Goal: Task Accomplishment & Management: Manage account settings

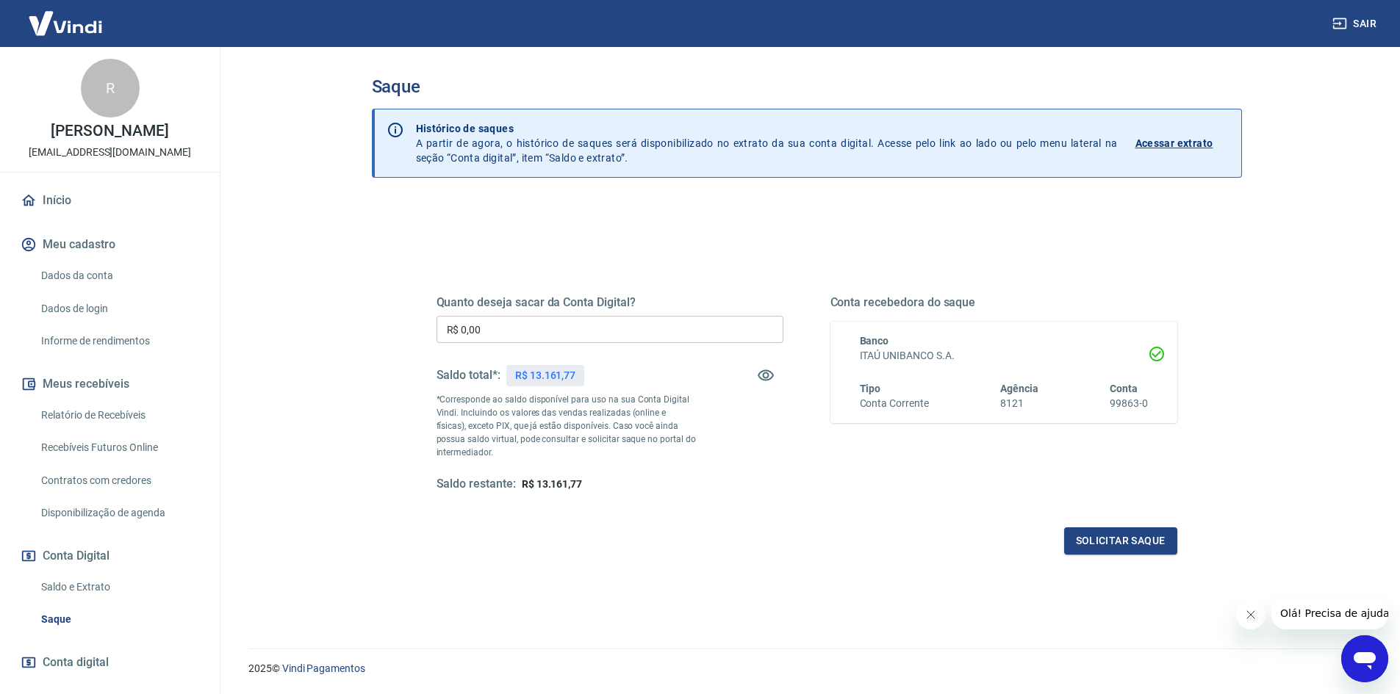
click at [1004, 220] on div "Quanto deseja sacar da Conta Digital? R$ 0,00 ​ Saldo total*: R$ 13.161,77 *Cor…" at bounding box center [807, 469] width 870 height 537
click at [67, 202] on link "Início" at bounding box center [110, 200] width 184 height 32
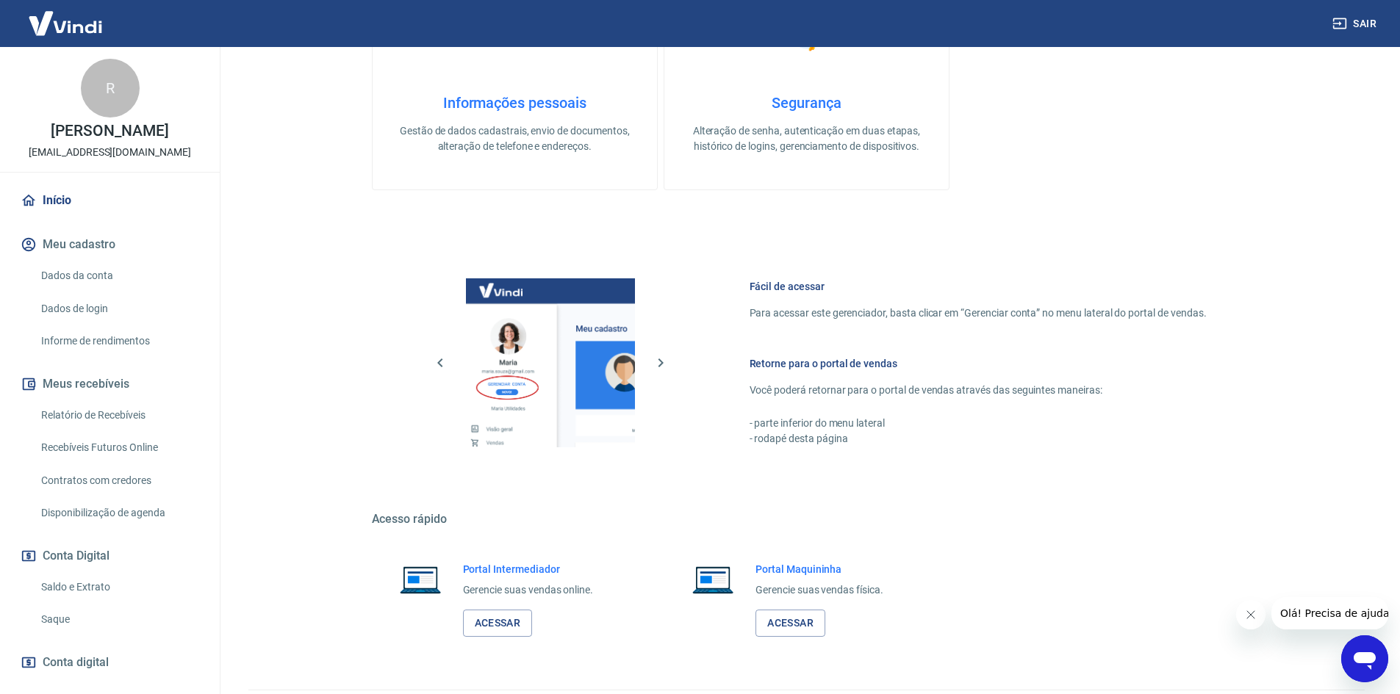
scroll to position [451, 0]
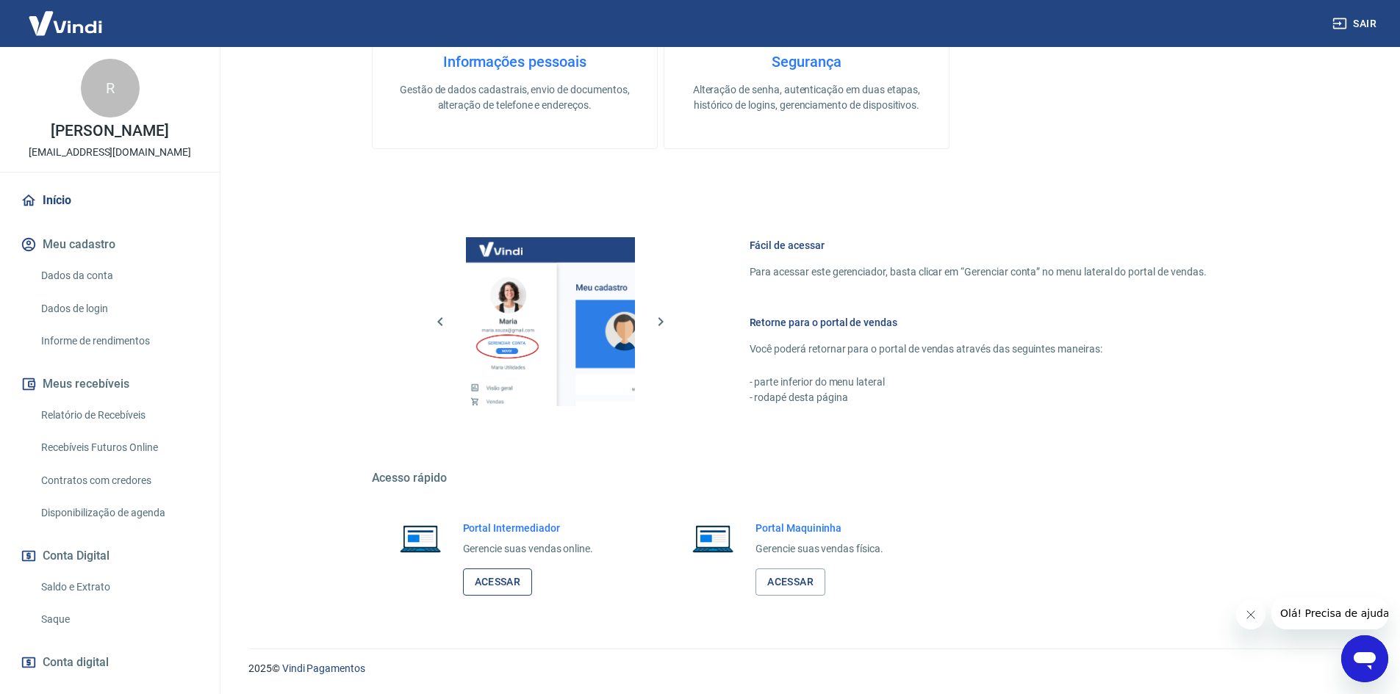
click at [505, 587] on link "Acessar" at bounding box center [498, 582] width 70 height 27
